Goal: Information Seeking & Learning: Learn about a topic

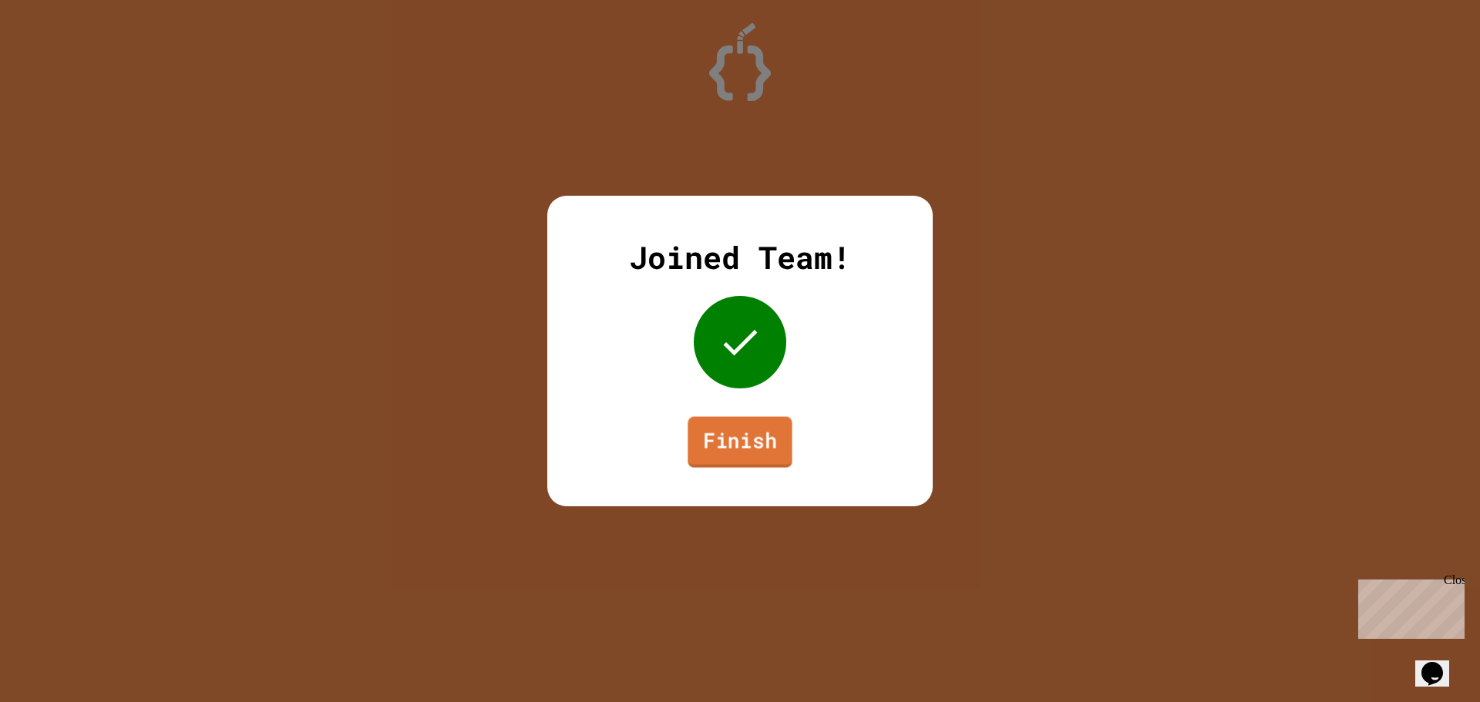
click at [787, 427] on link "Finish" at bounding box center [740, 442] width 104 height 51
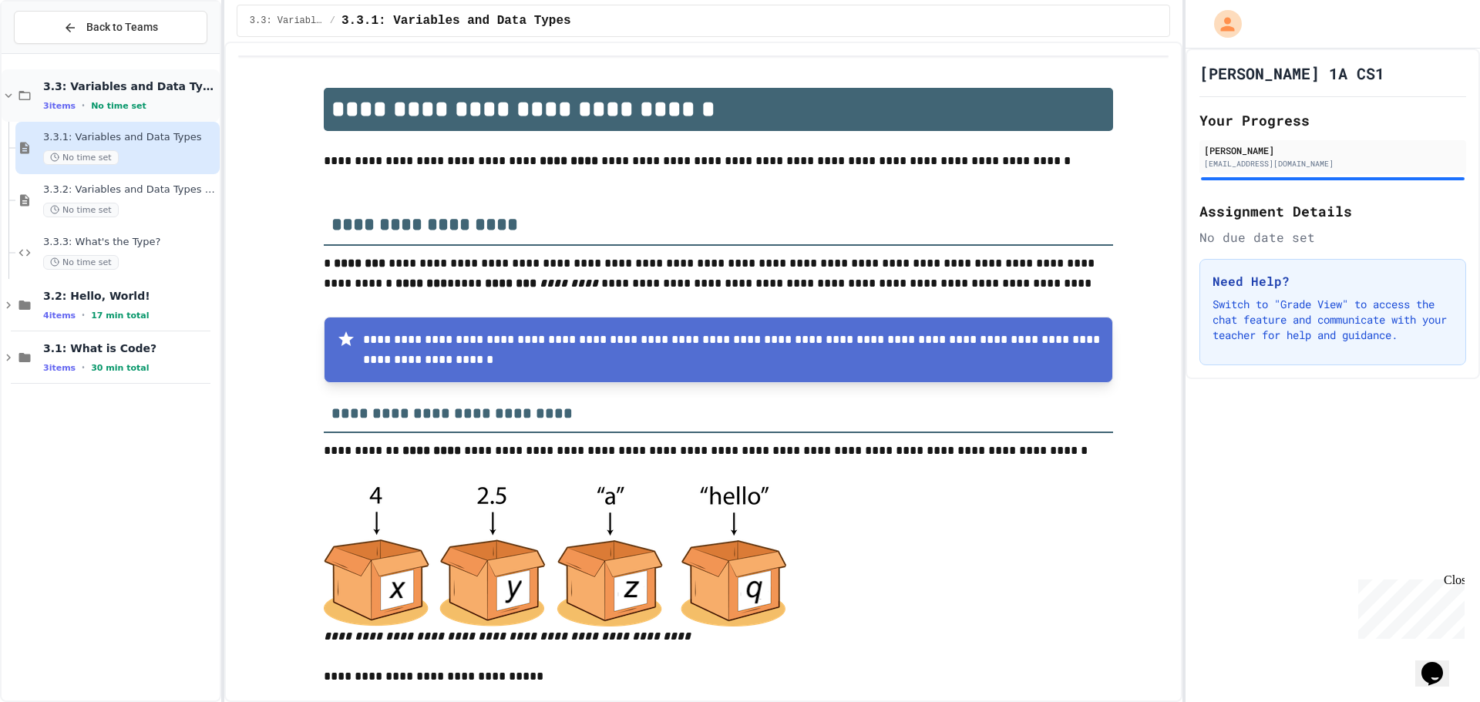
click at [30, 86] on div "3.3: Variables and Data Types 3 items • No time set" at bounding box center [111, 95] width 218 height 52
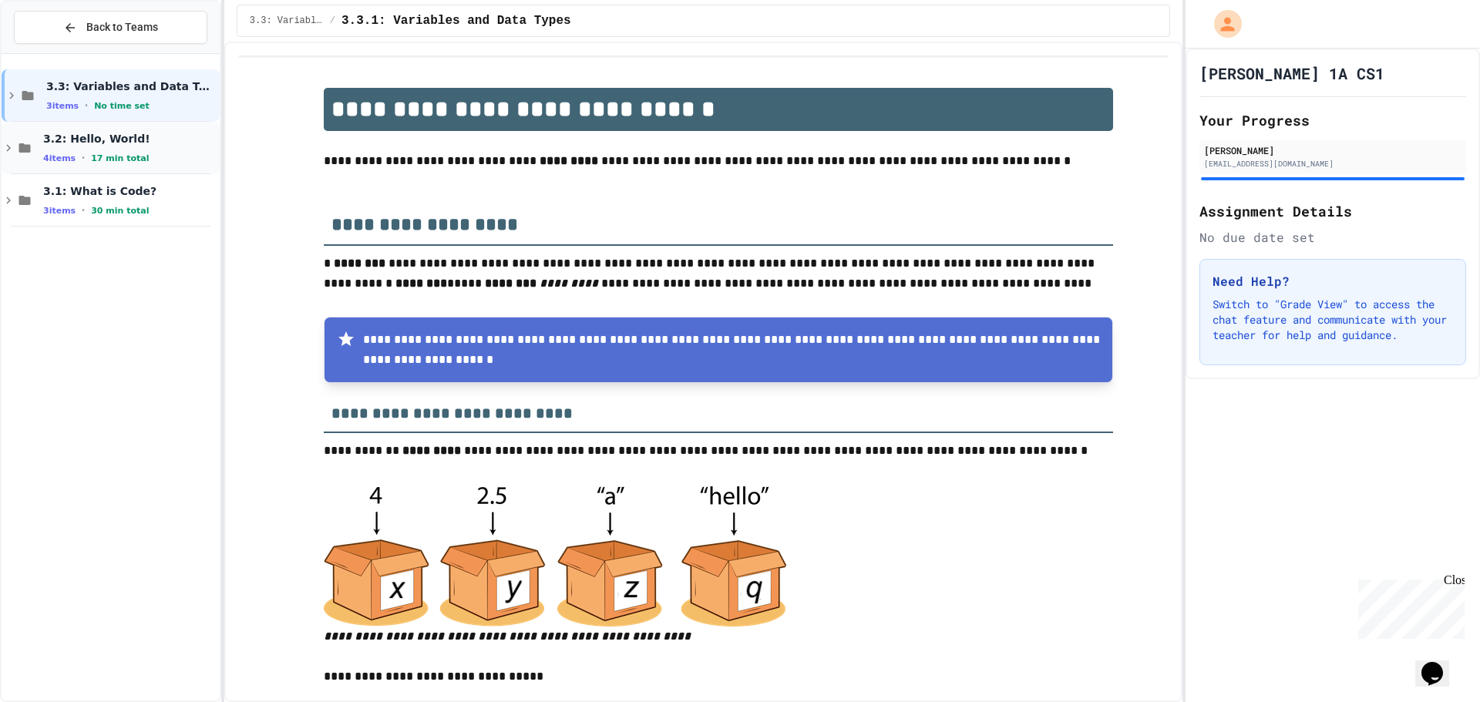
click at [93, 150] on div "3.2: Hello, World! 4 items • 17 min total" at bounding box center [129, 148] width 173 height 32
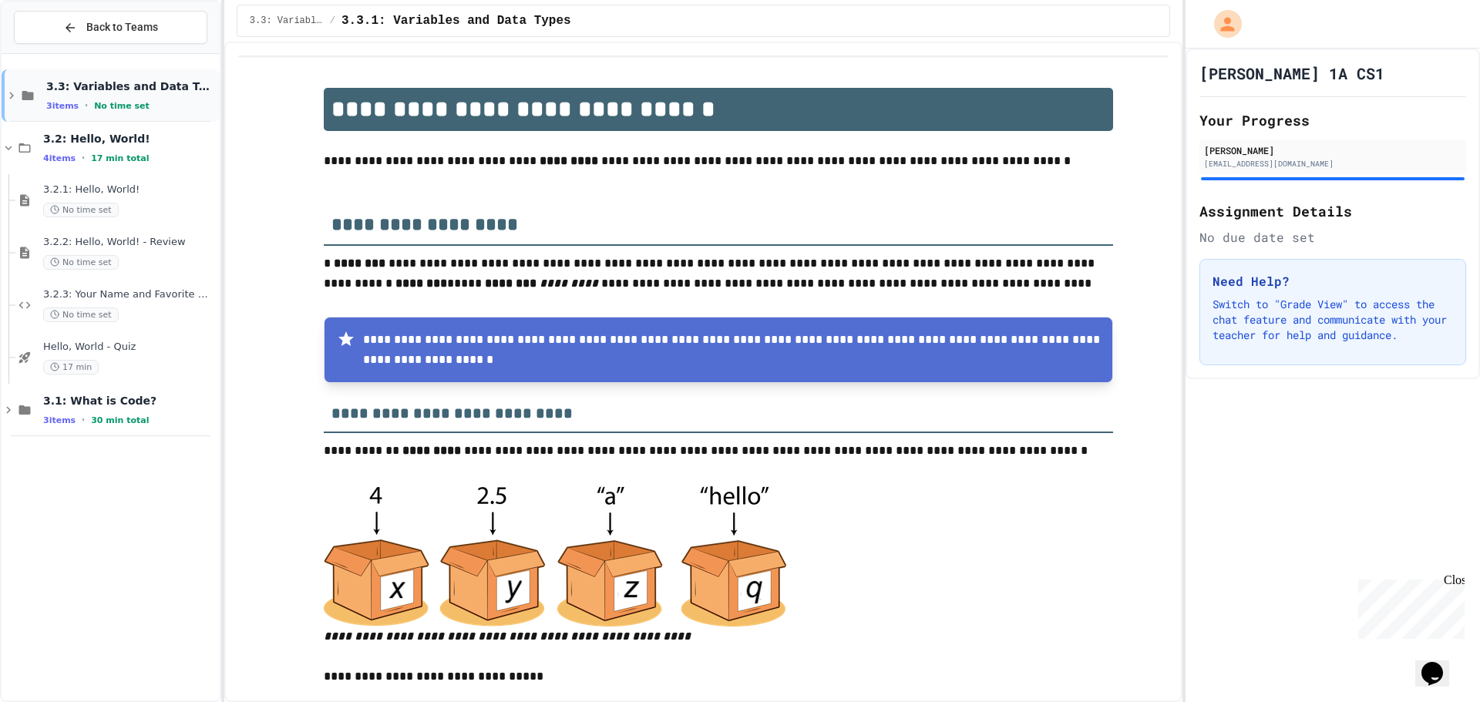
click at [45, 106] on div "3.3: Variables and Data Types 3 items • No time set" at bounding box center [111, 95] width 218 height 52
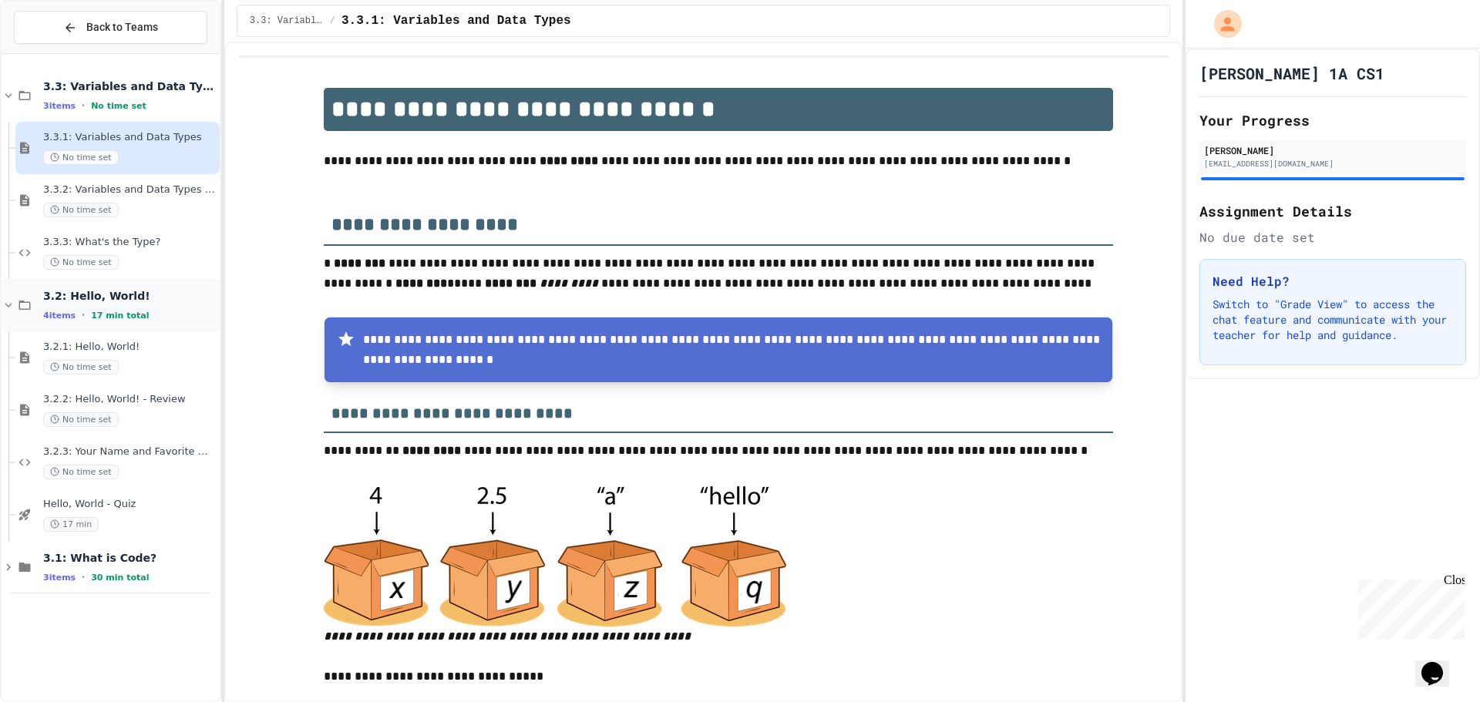
click at [34, 291] on div "3.2: Hello, World! 4 items • 17 min total" at bounding box center [111, 305] width 218 height 52
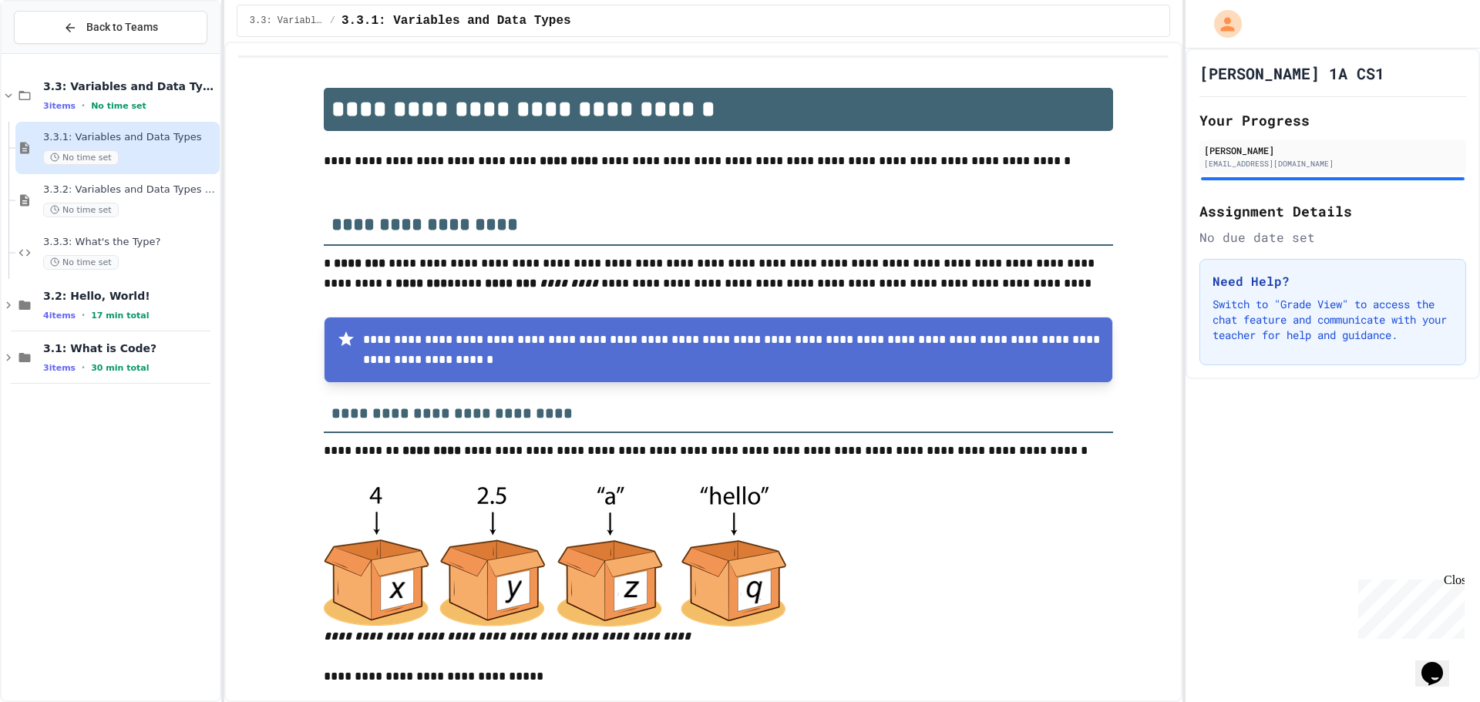
click at [137, 143] on span "3.3.1: Variables and Data Types" at bounding box center [129, 137] width 173 height 13
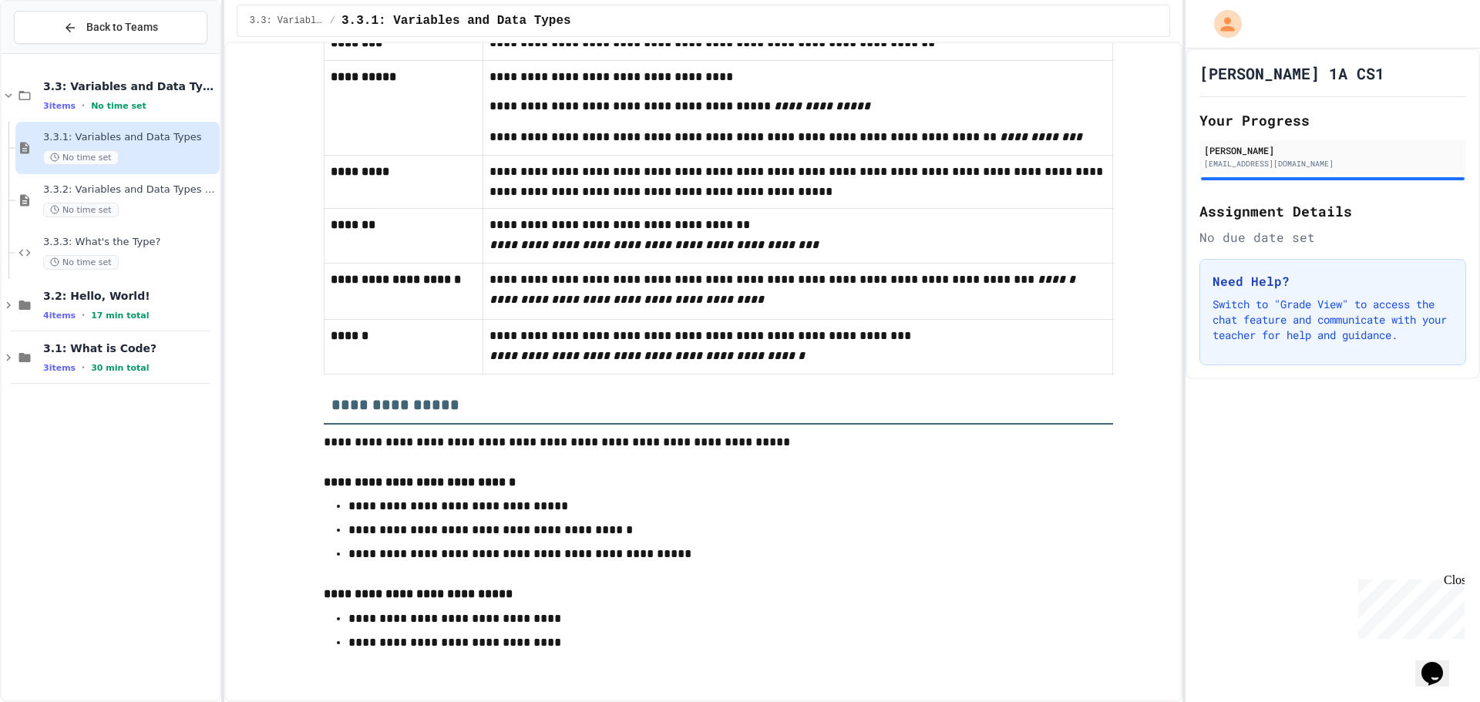
scroll to position [4242, 0]
click at [169, 214] on div "No time set" at bounding box center [129, 210] width 173 height 15
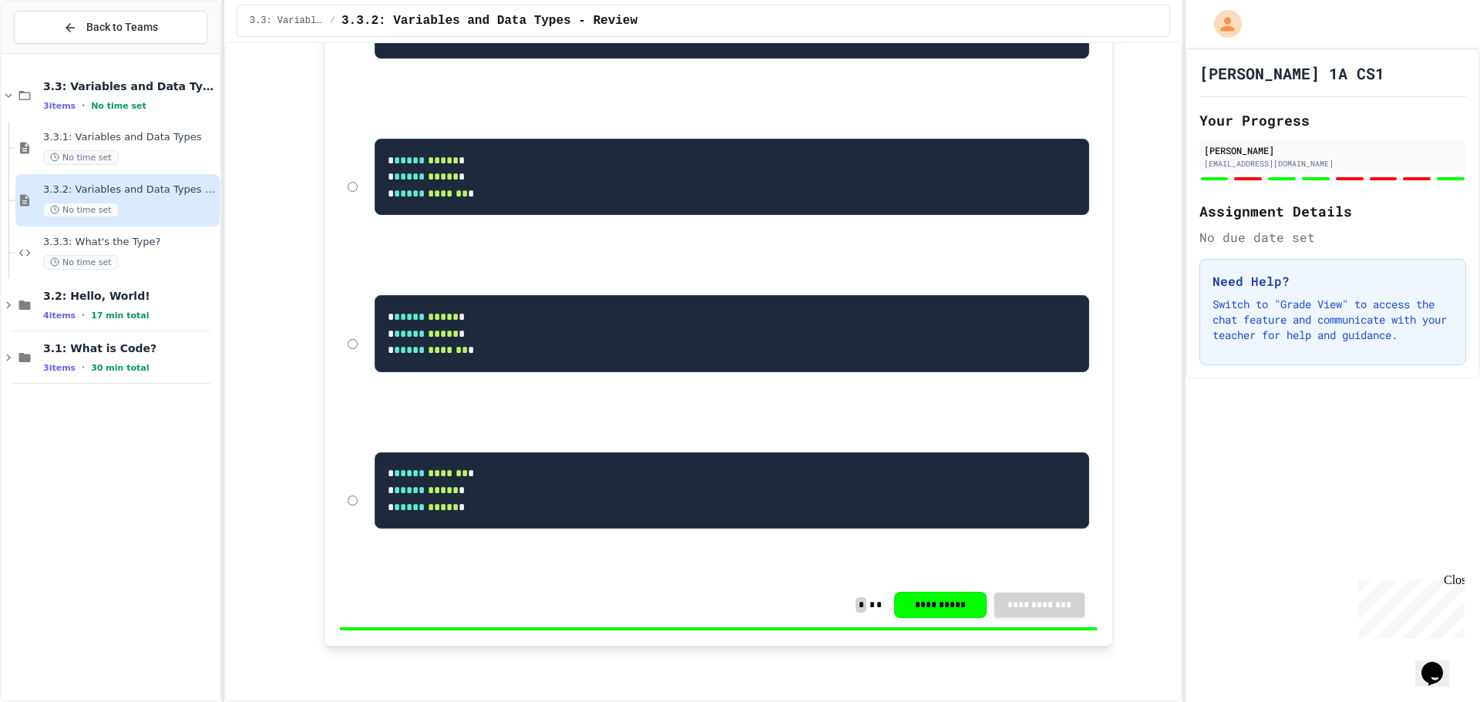
scroll to position [5827, 0]
click at [140, 233] on div "3.3.3: What's the Type? No time set" at bounding box center [117, 253] width 204 height 52
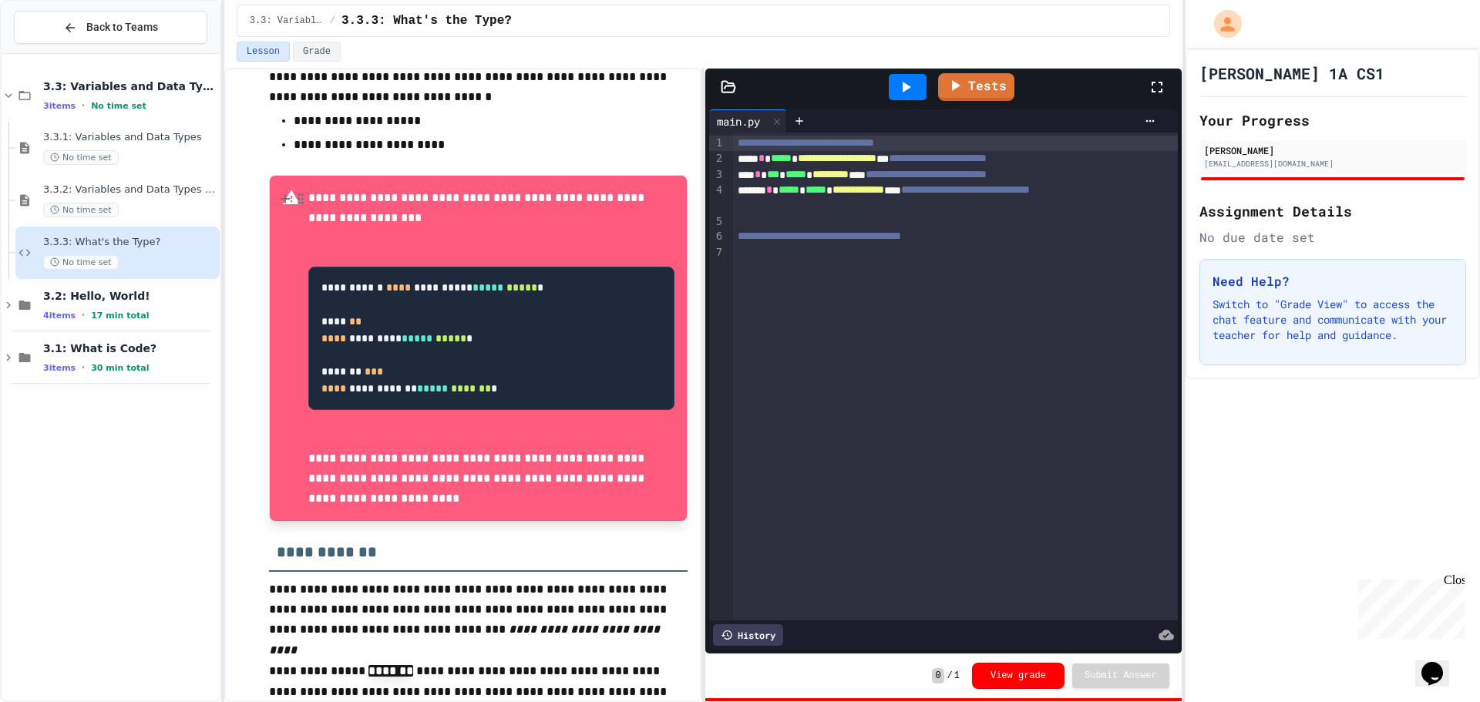
scroll to position [42, 0]
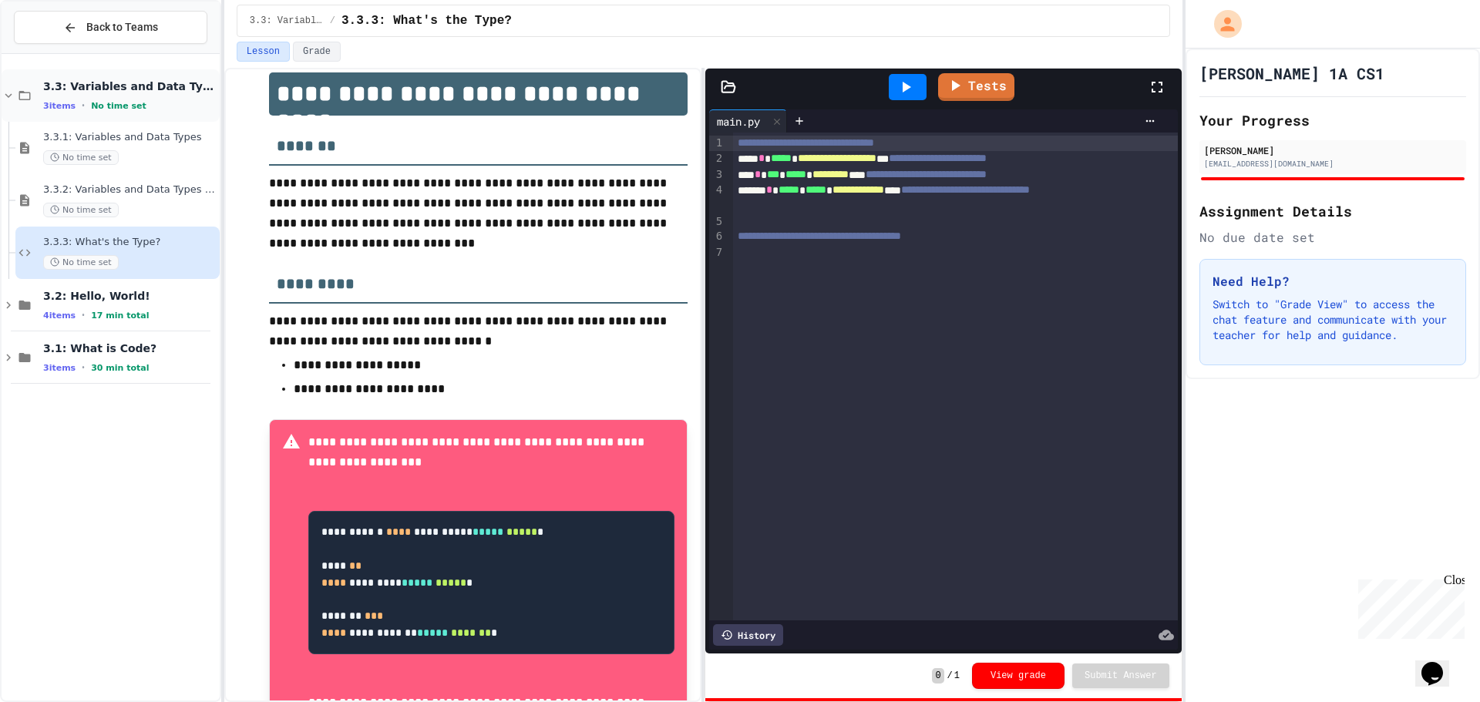
click at [156, 94] on div "3.3: Variables and Data Types 3 items • No time set" at bounding box center [129, 95] width 173 height 32
